Goal: Task Accomplishment & Management: Complete application form

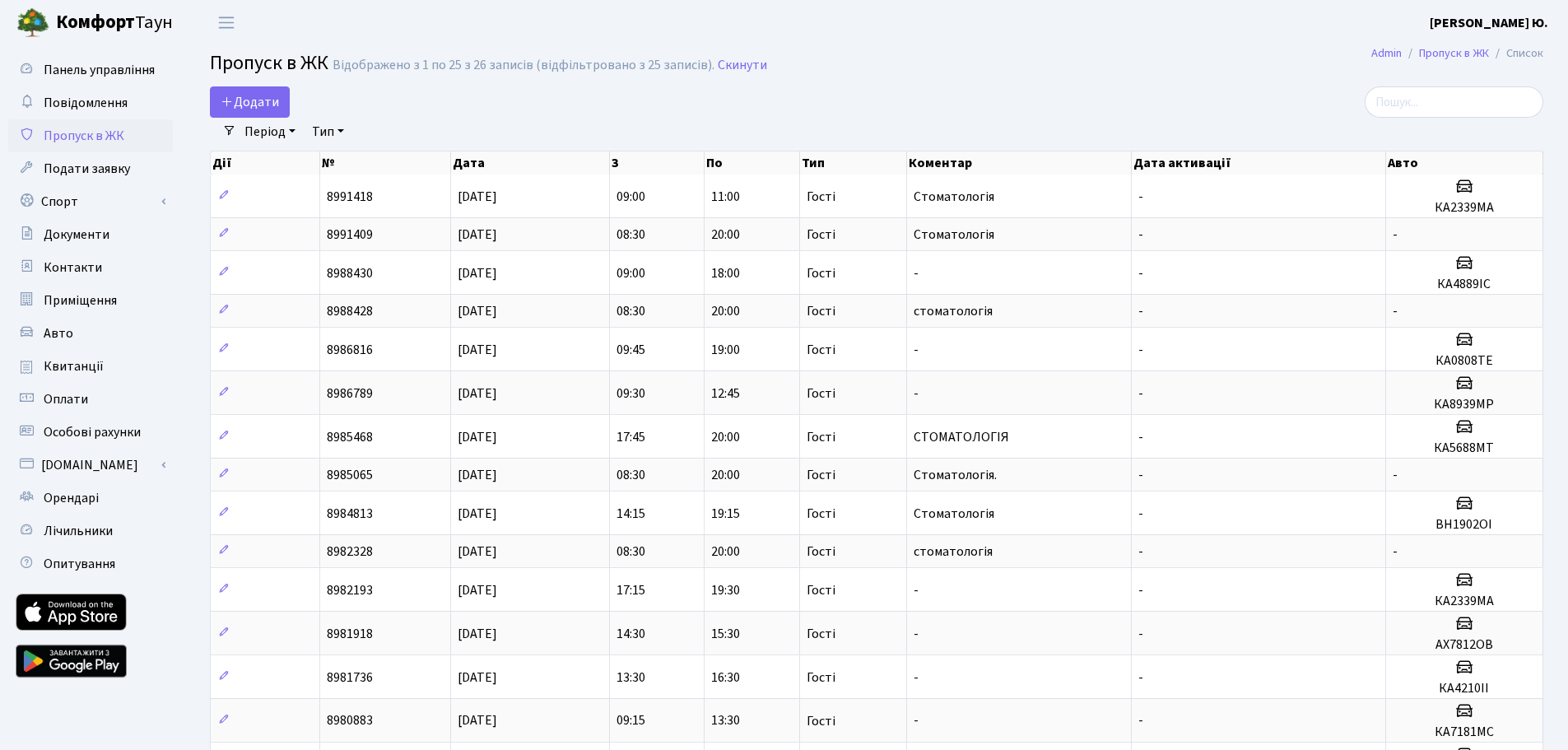
select select "25"
click at [226, 105] on icon at bounding box center [227, 102] width 13 height 13
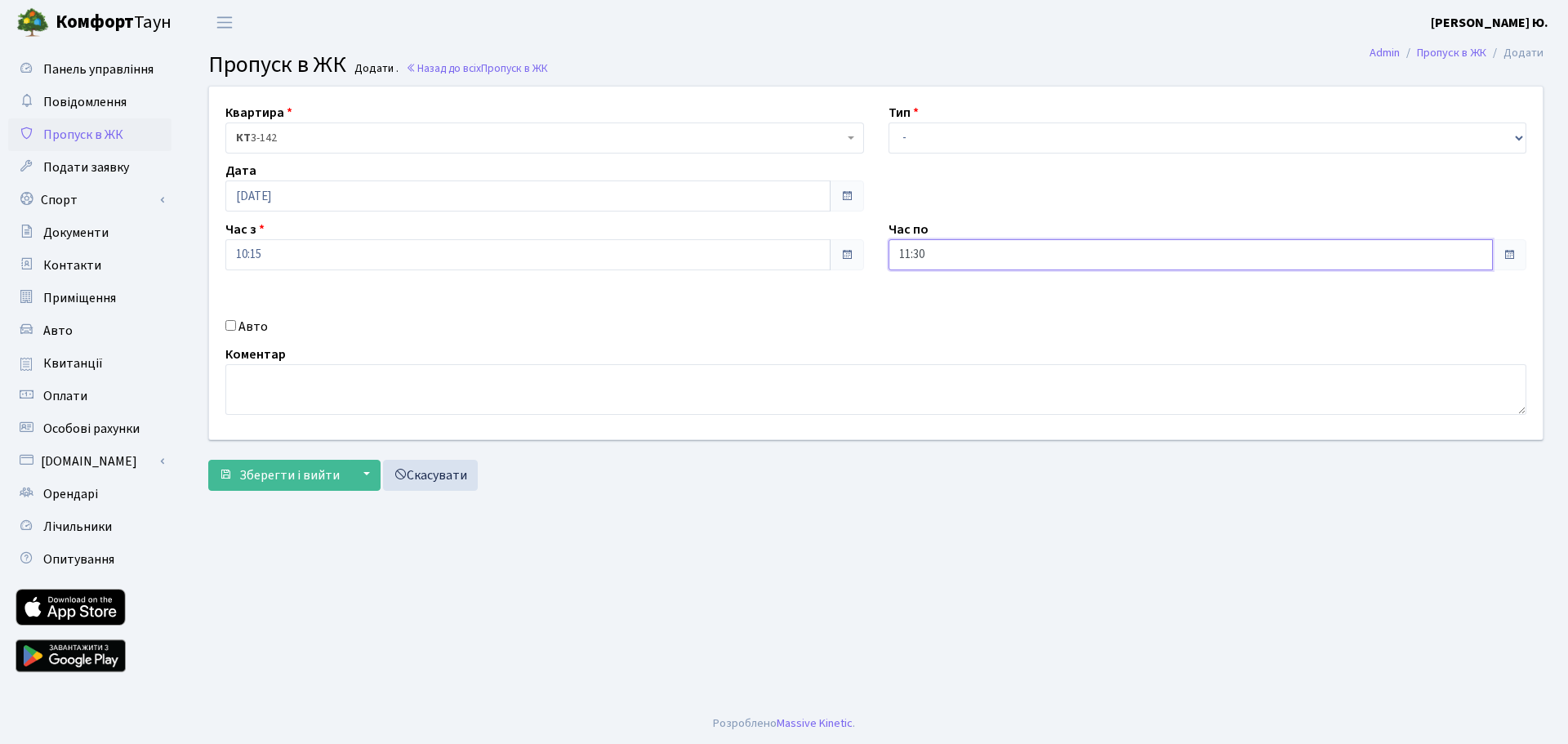
click at [979, 244] on input "11:30" at bounding box center [1191, 255] width 605 height 31
click at [940, 305] on icon at bounding box center [933, 311] width 44 height 44
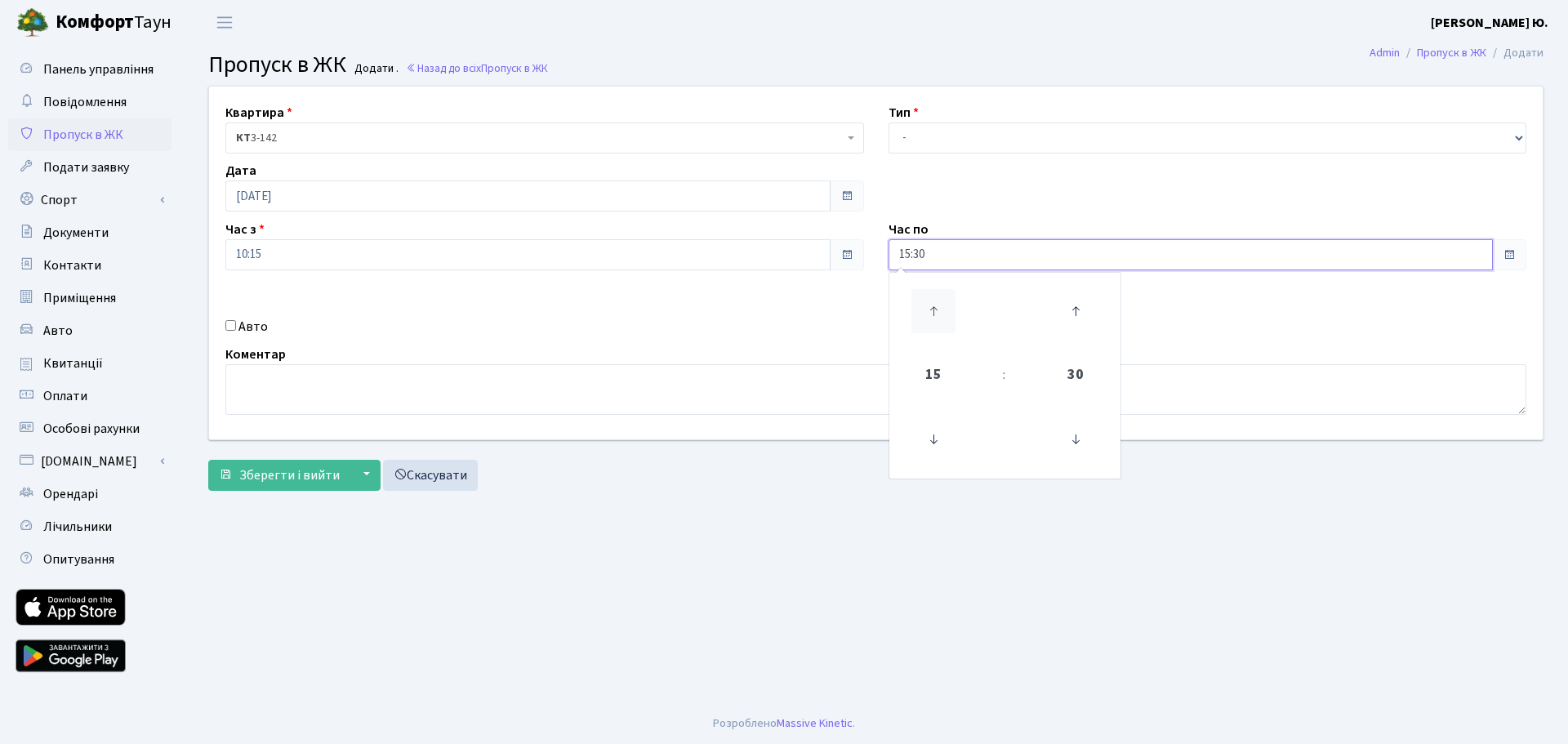
click at [940, 305] on icon at bounding box center [933, 311] width 44 height 44
type input "17:30"
drag, startPoint x: 941, startPoint y: 142, endPoint x: 940, endPoint y: 152, distance: 10.0
click at [941, 142] on select "- Доставка Таксі Гості Сервіс" at bounding box center [1208, 138] width 638 height 31
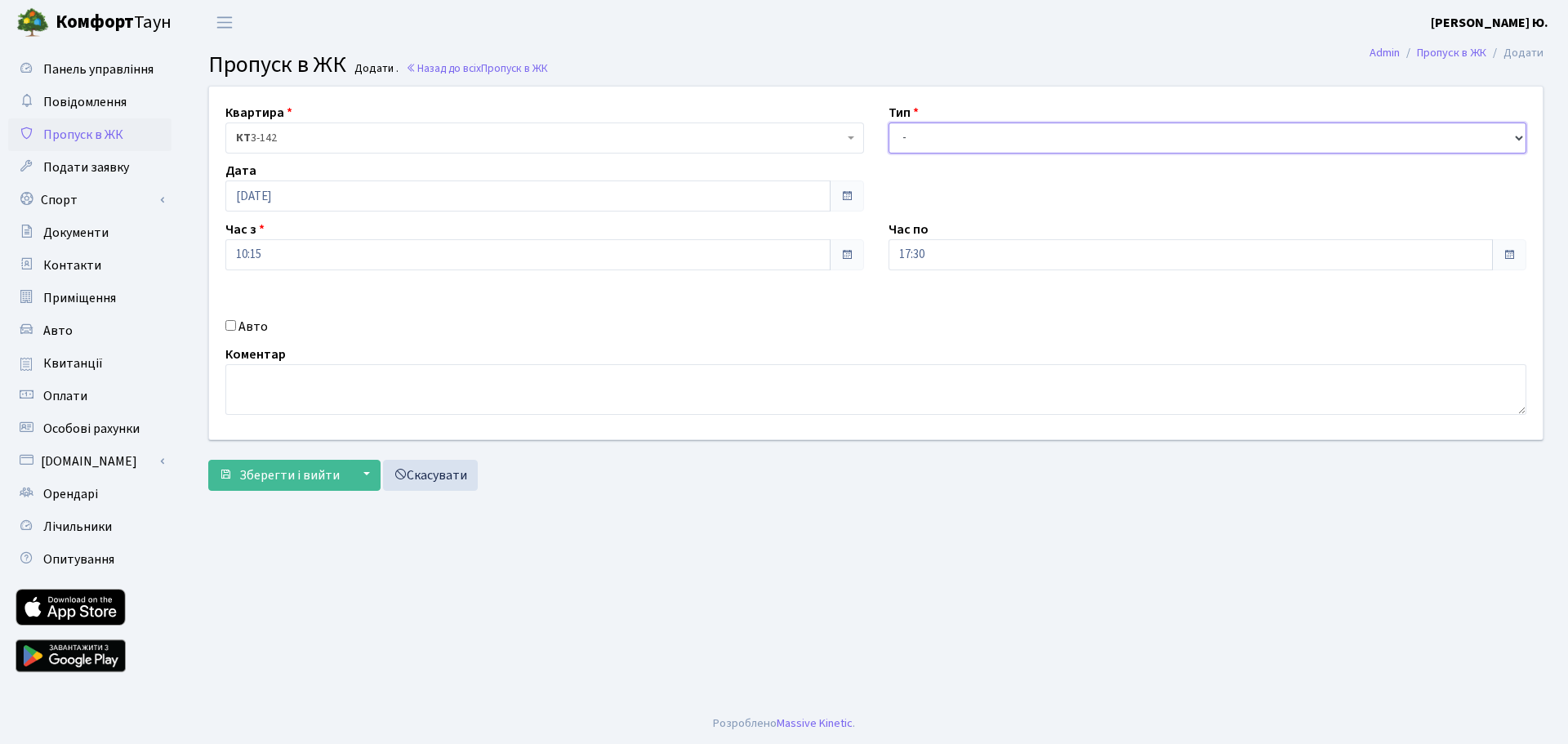
select select "3"
click at [889, 122] on select "- Доставка Таксі Гості Сервіс" at bounding box center [1208, 138] width 638 height 31
click at [242, 318] on label "Авто" at bounding box center [253, 327] width 29 height 20
click at [236, 320] on input "Авто" at bounding box center [231, 326] width 11 height 11
checkbox input "true"
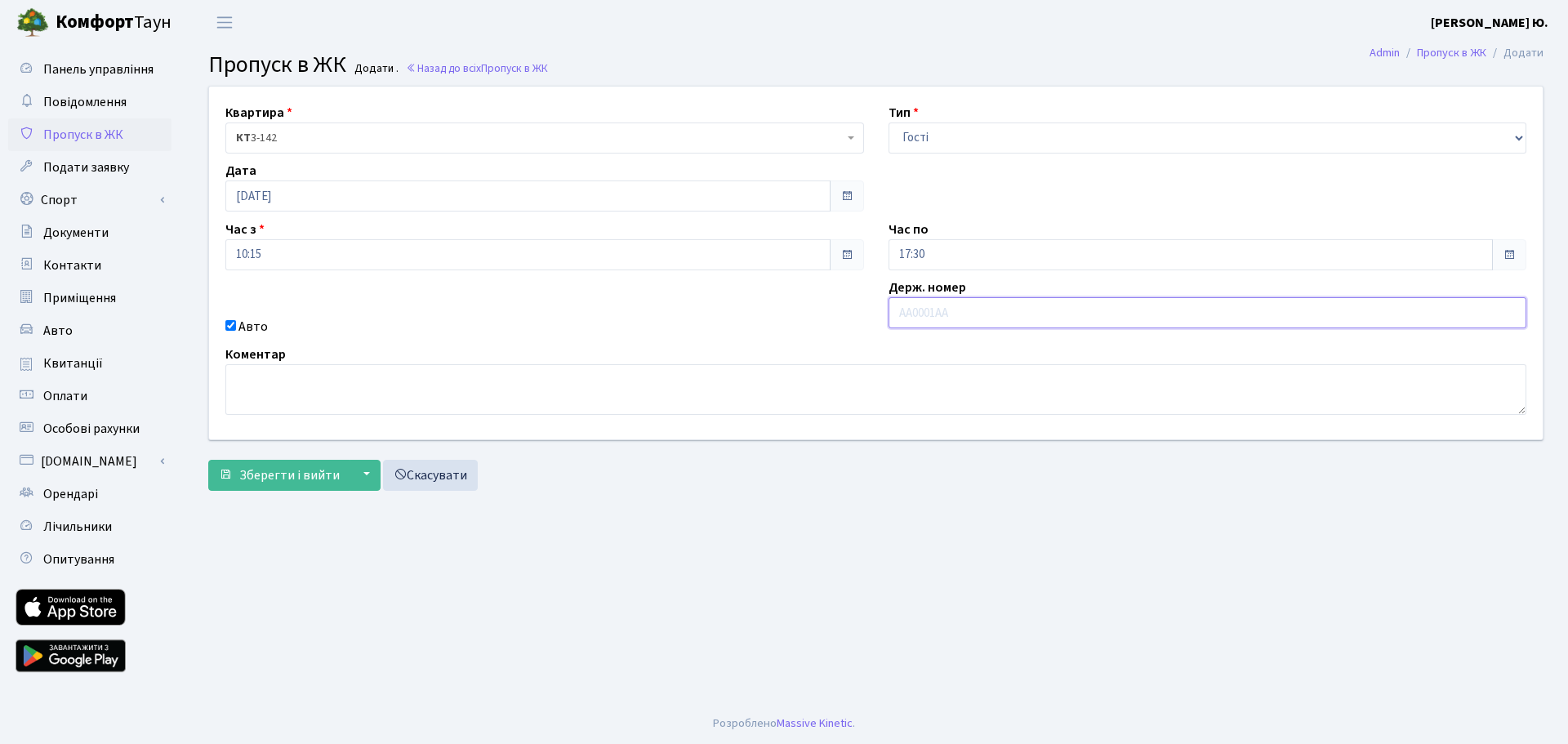
click at [1000, 315] on input "text" at bounding box center [1208, 313] width 638 height 31
paste input "КА4031РА"
type input "КА4031РА"
click at [323, 472] on span "Зберегти і вийти" at bounding box center [289, 475] width 101 height 18
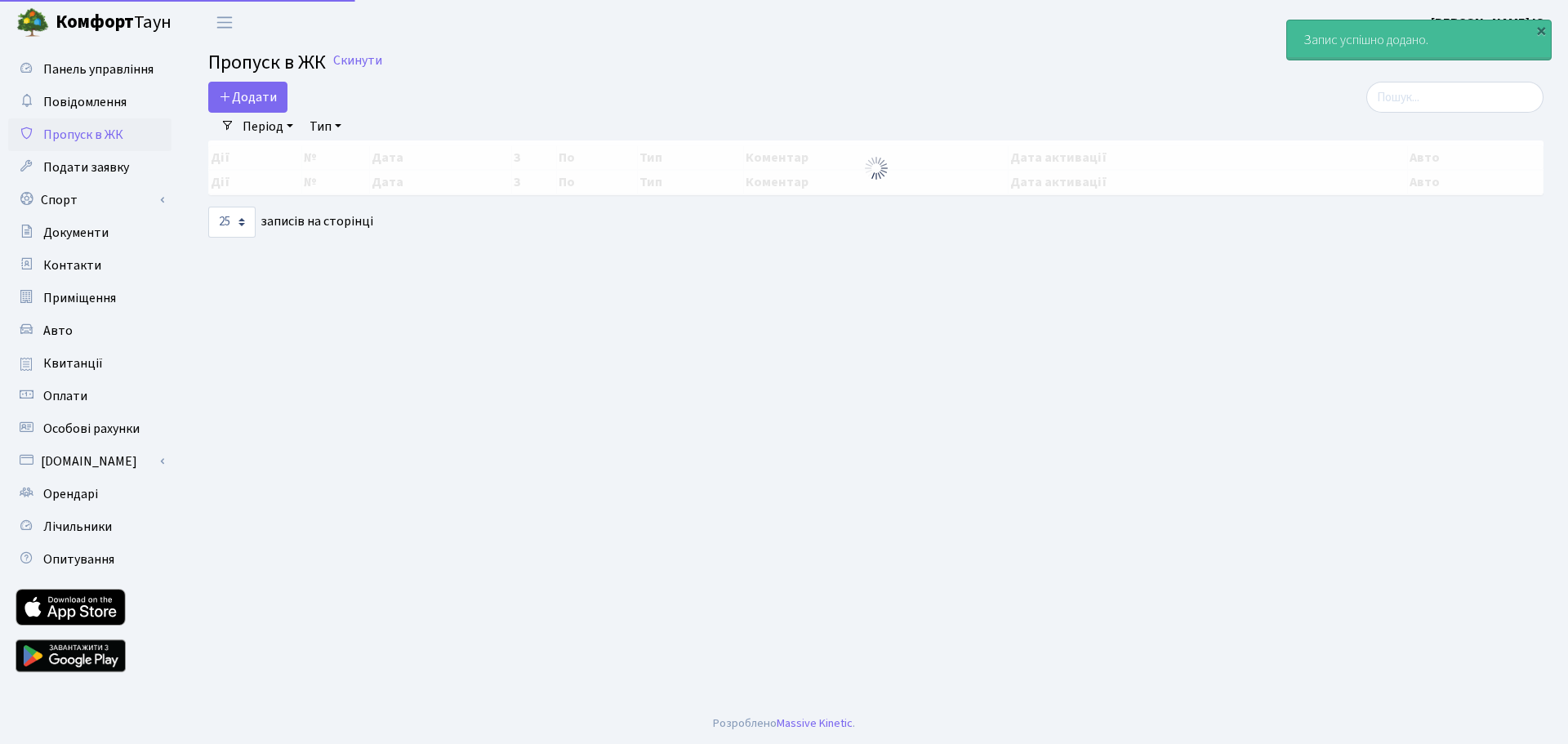
select select "25"
